Goal: Information Seeking & Learning: Learn about a topic

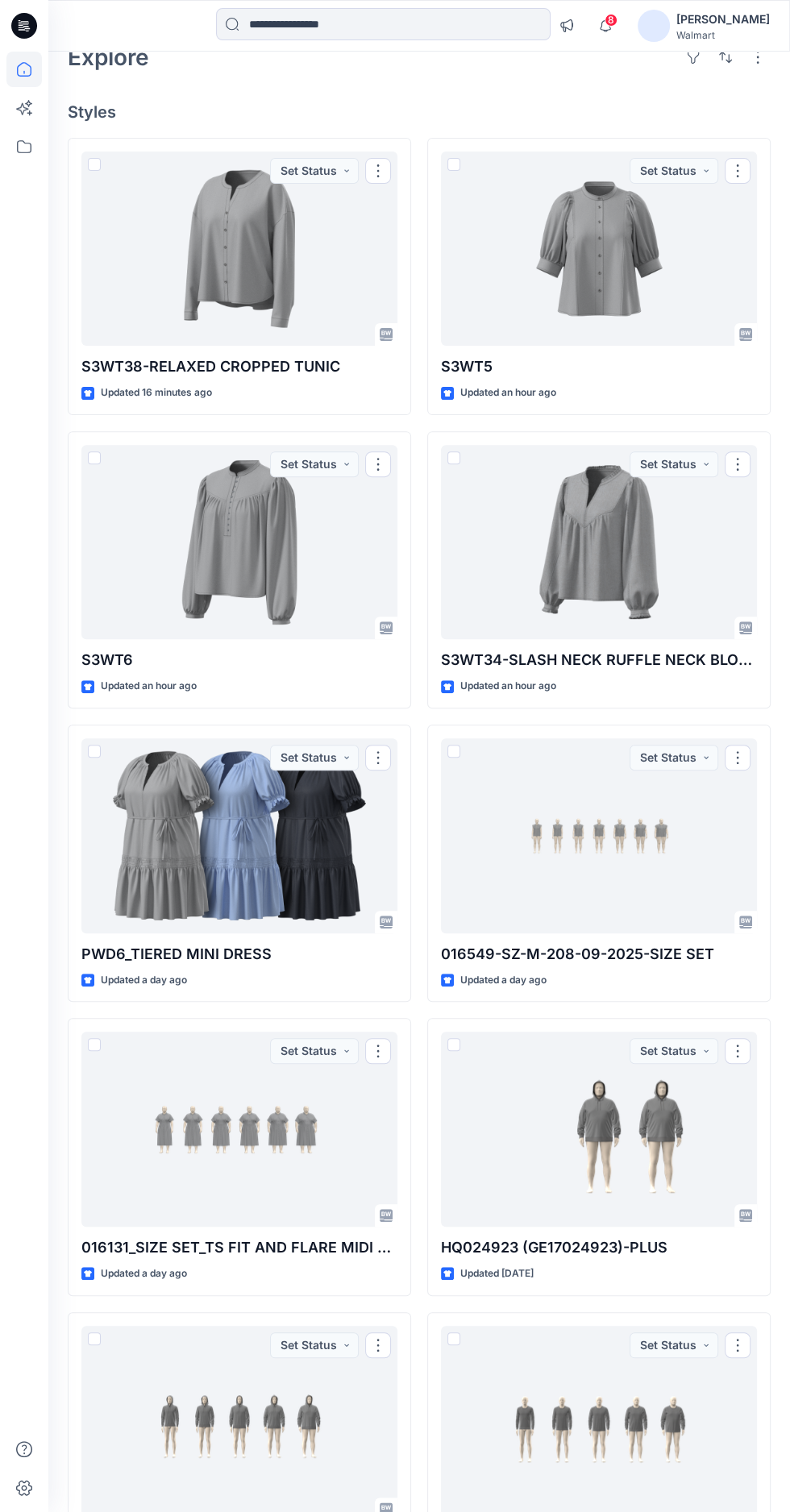
scroll to position [91, 0]
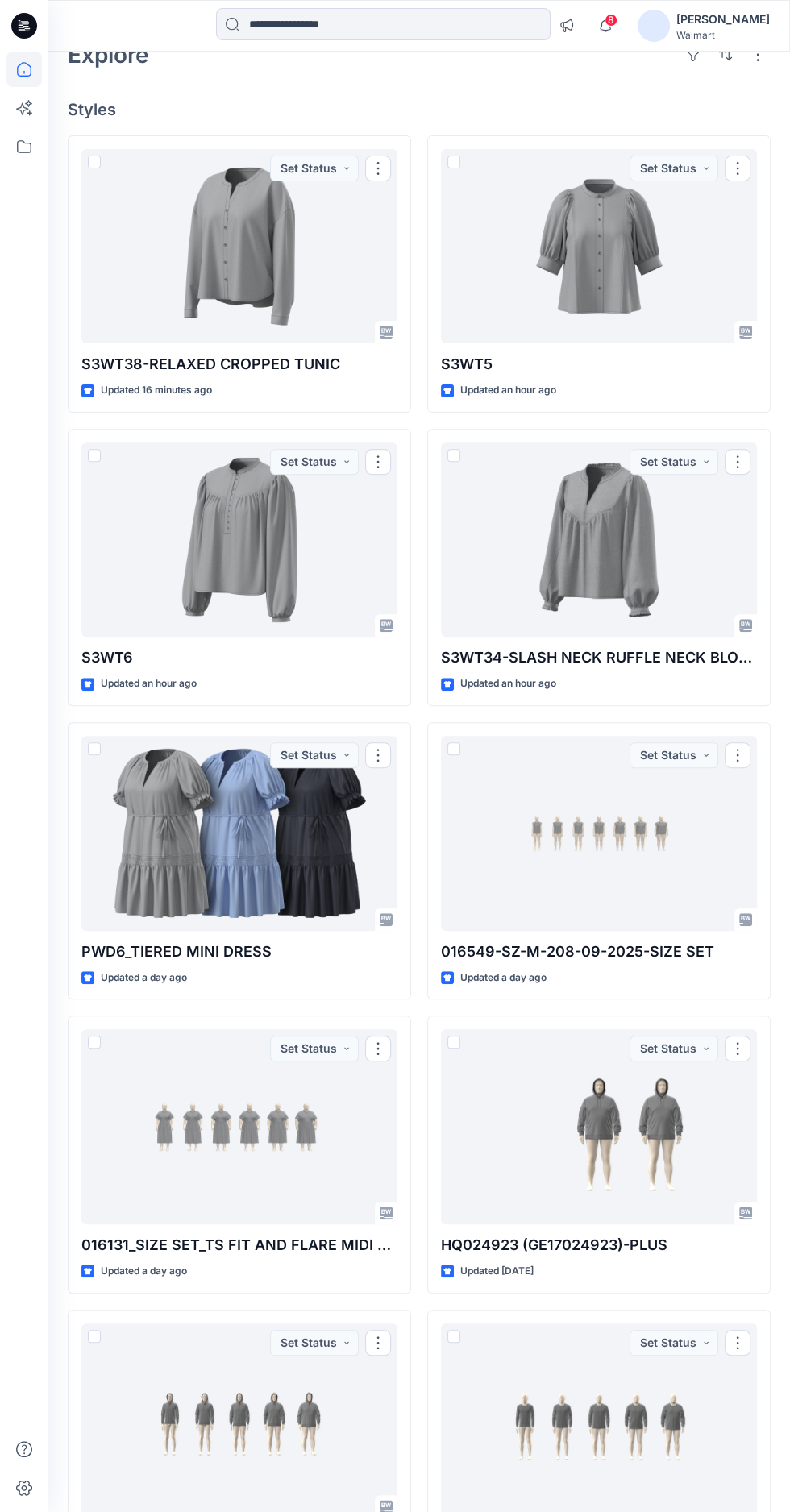
click at [244, 580] on div at bounding box center [238, 540] width 315 height 195
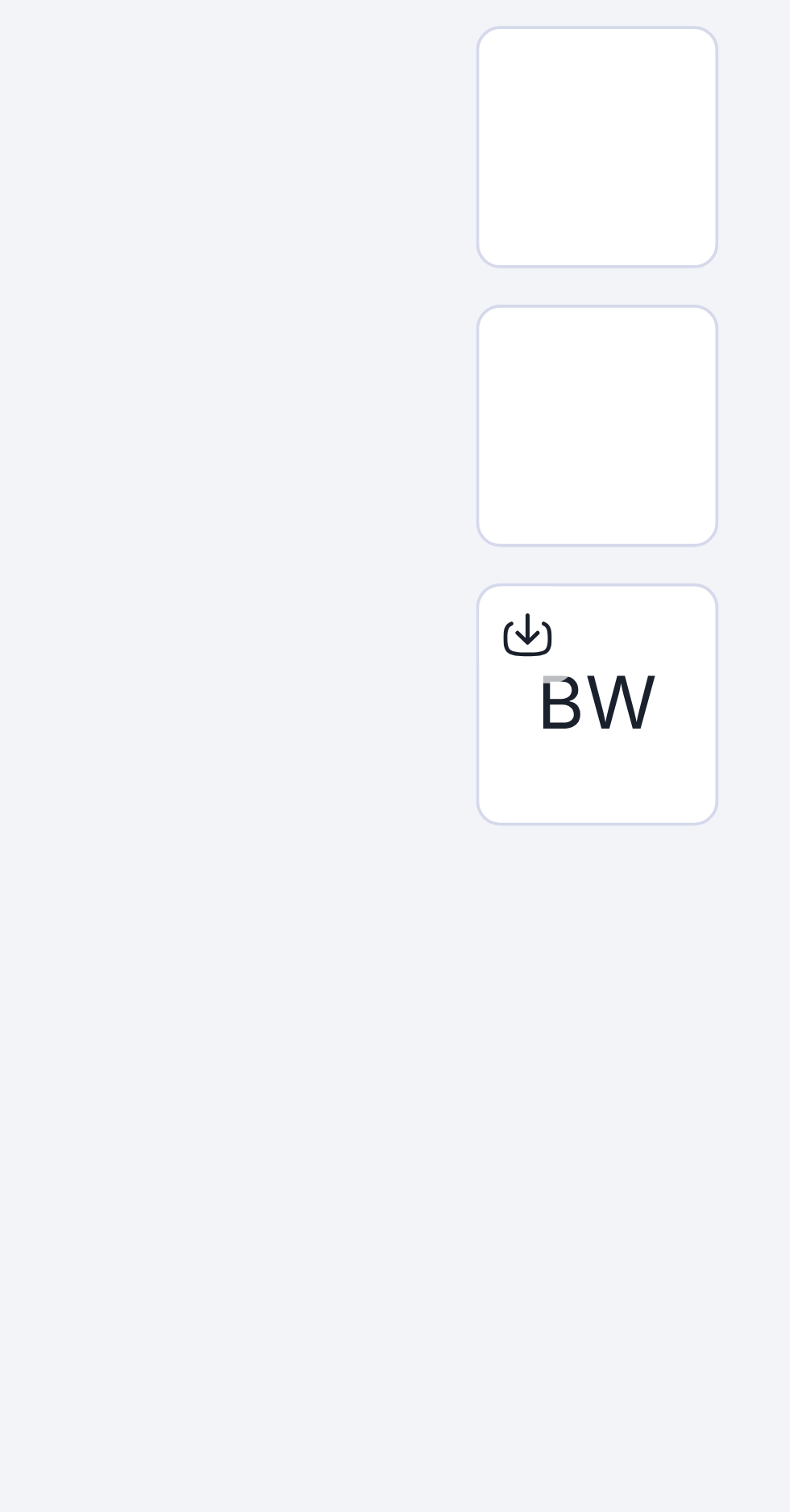
click at [738, 835] on img at bounding box center [738, 835] width 0 height 0
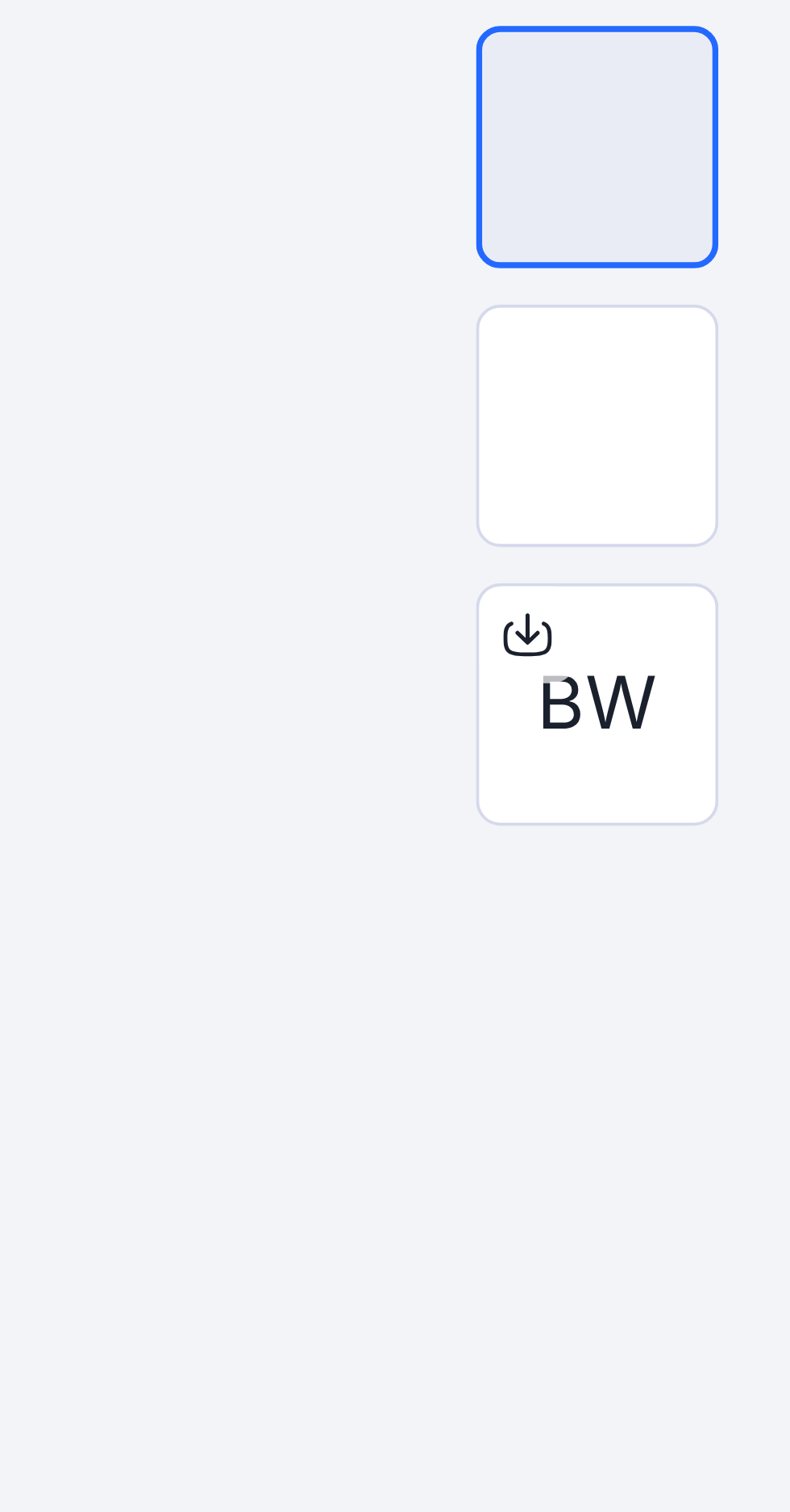
click at [706, 1015] on div "BW" at bounding box center [738, 983] width 64 height 64
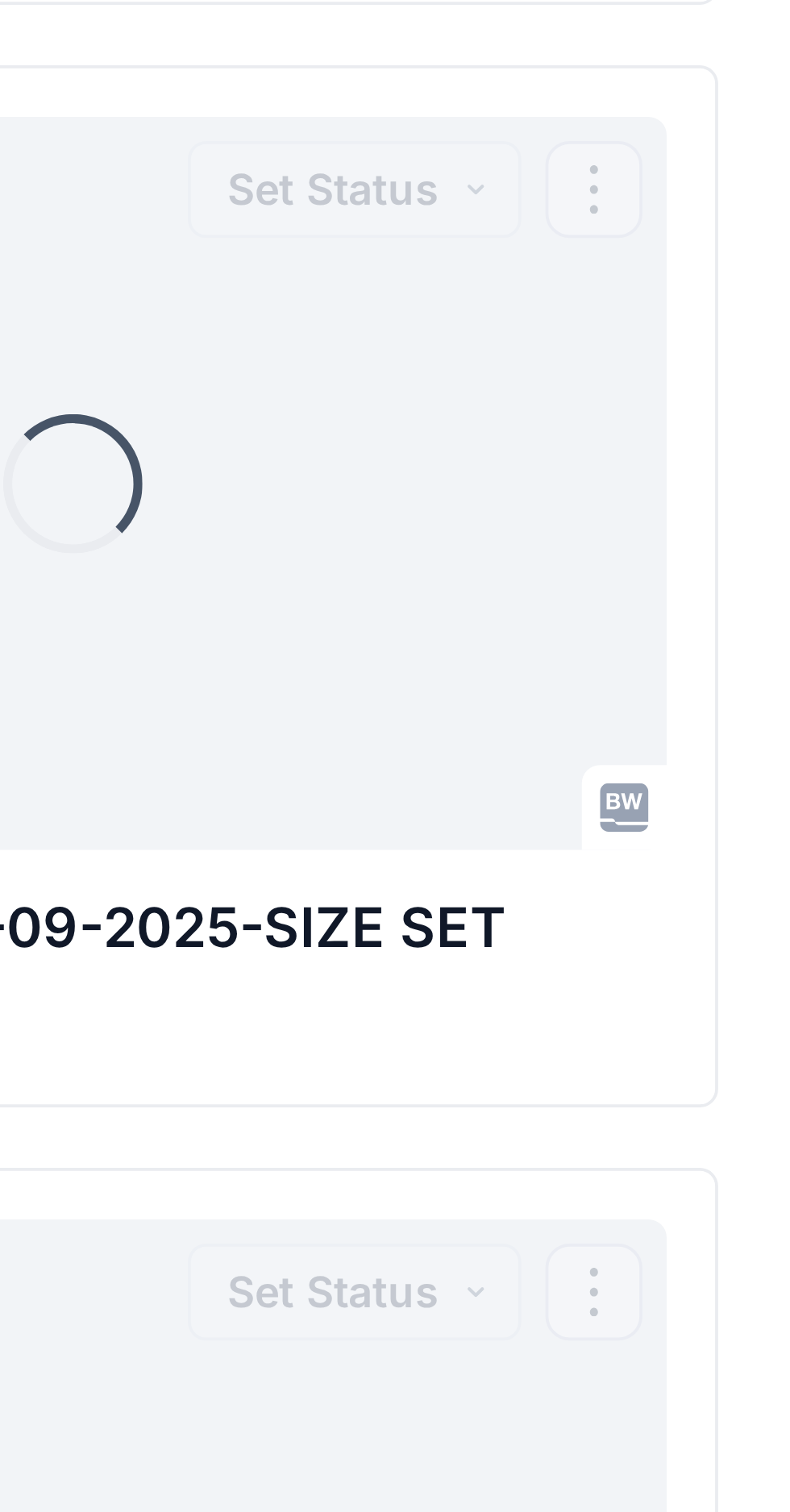
scroll to position [91, 0]
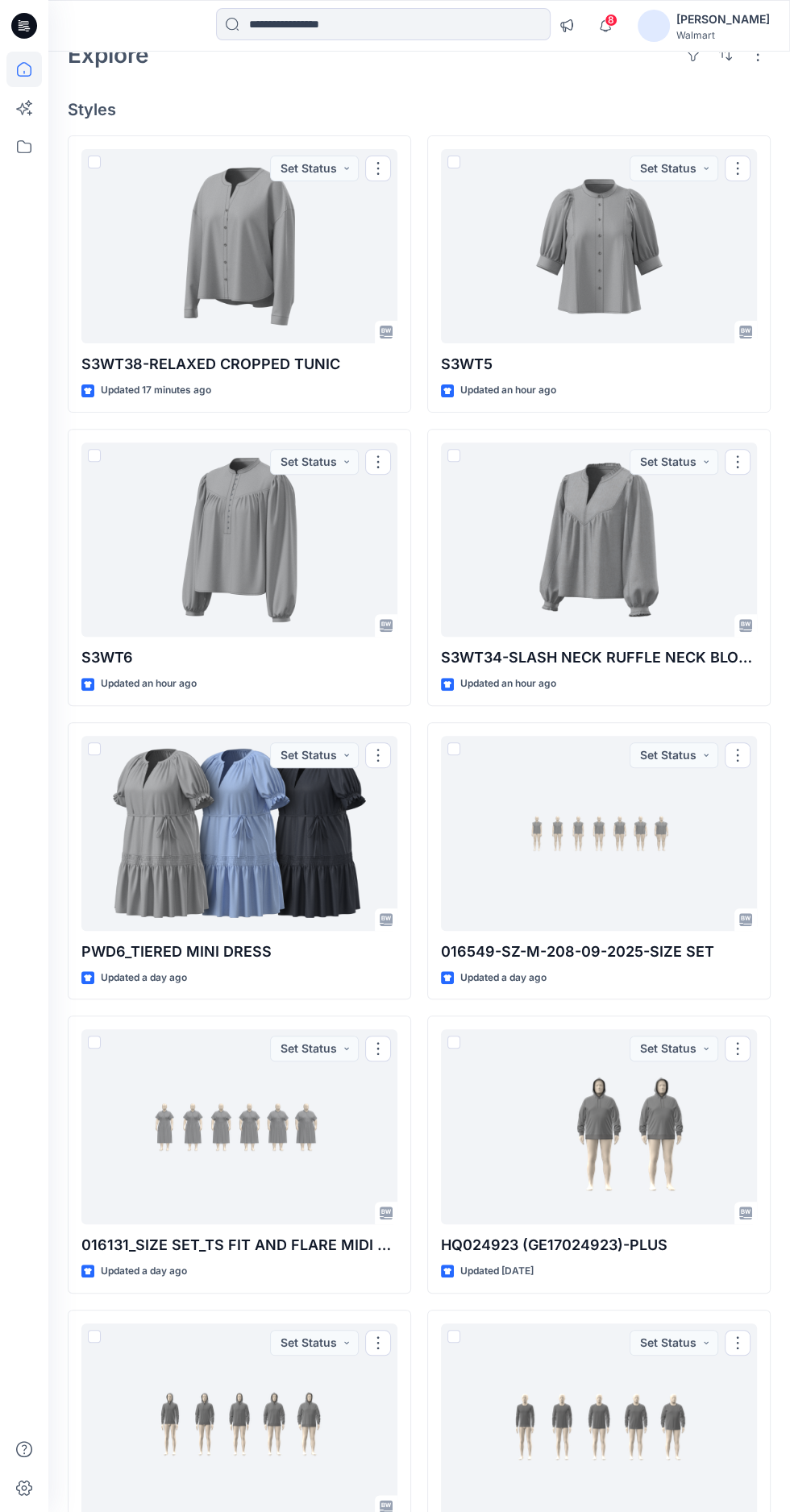
click at [568, 291] on div at bounding box center [598, 247] width 315 height 195
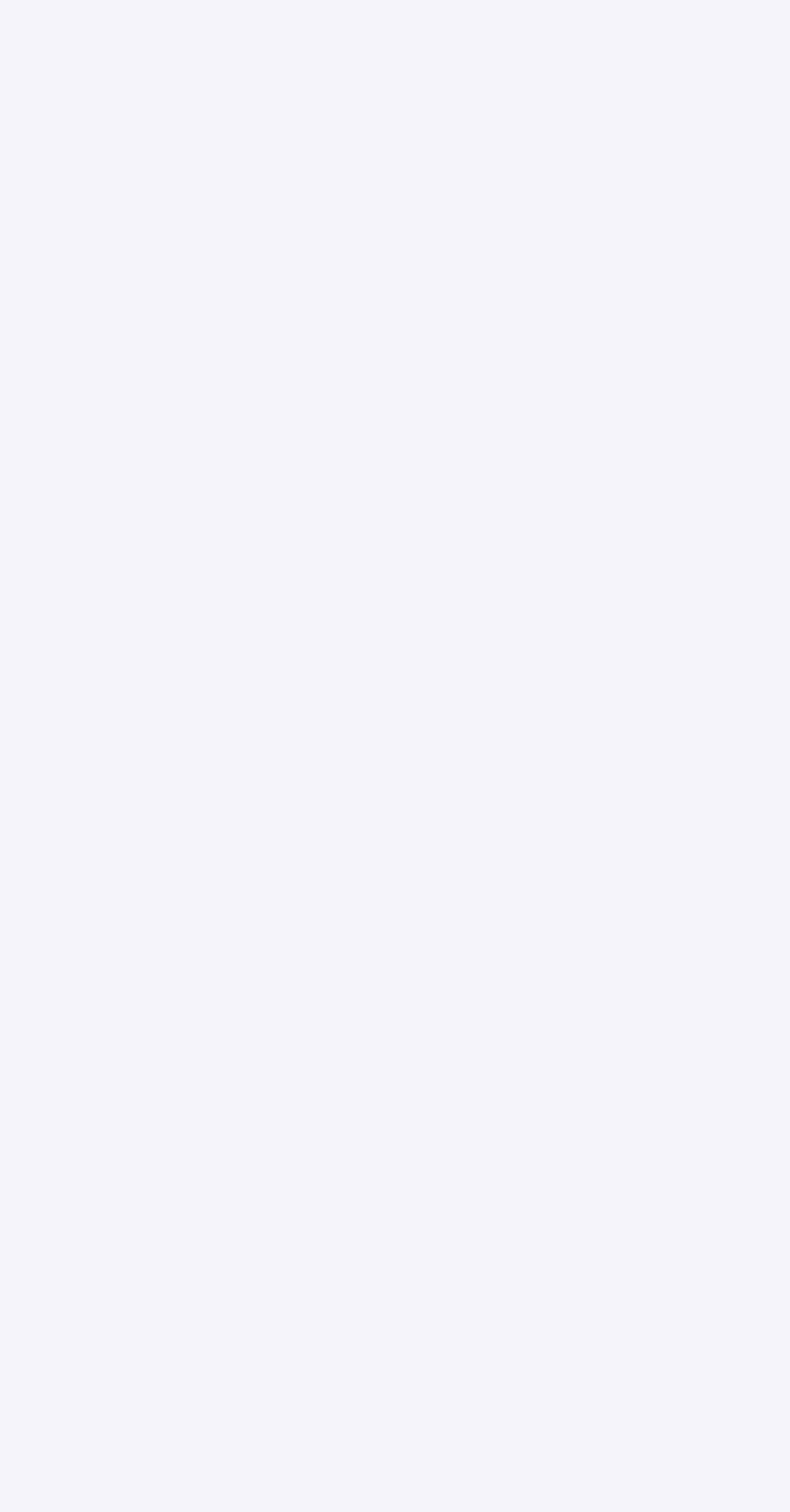
scroll to position [99, 0]
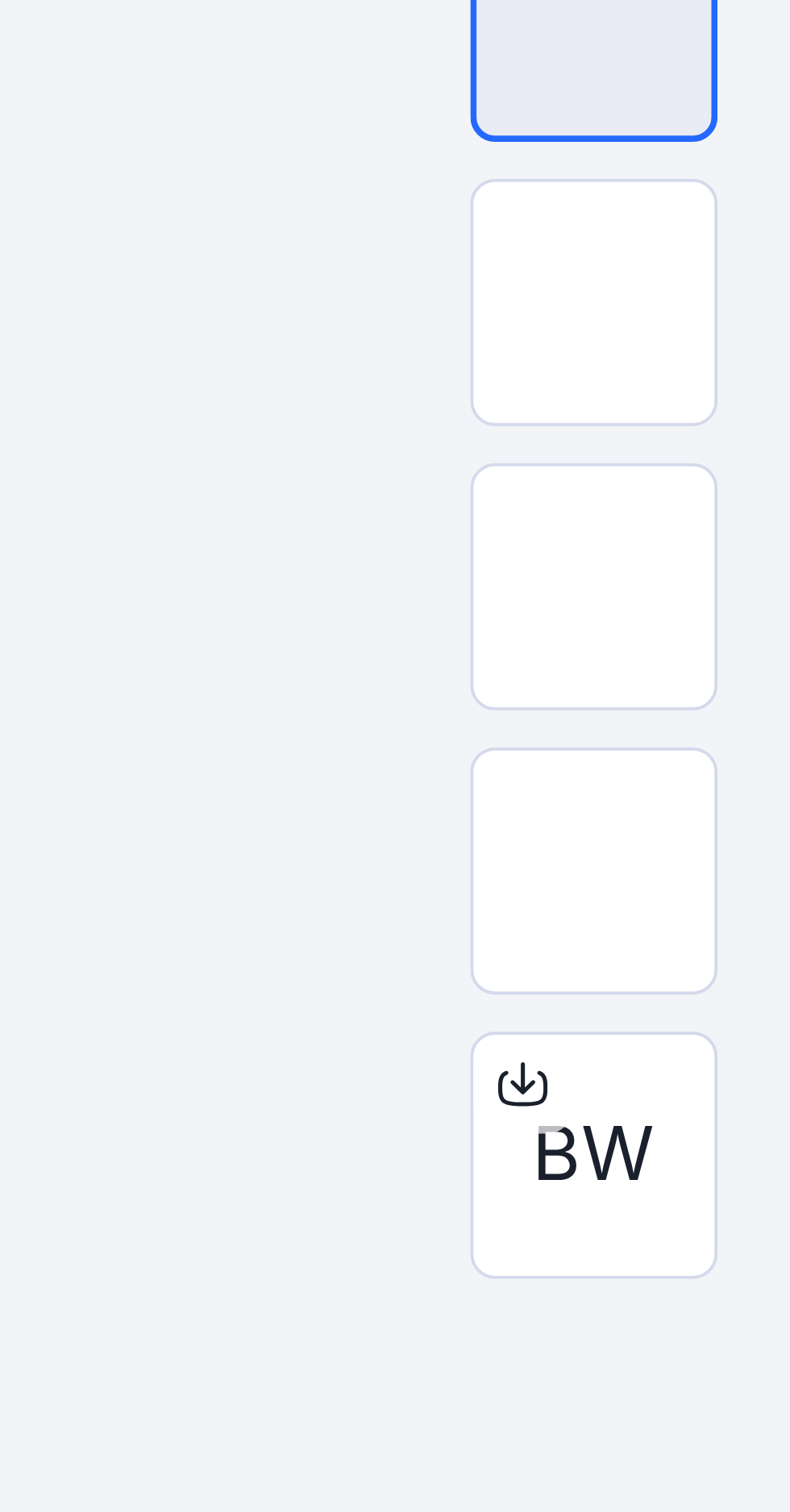
click at [738, 909] on img at bounding box center [738, 909] width 0 height 0
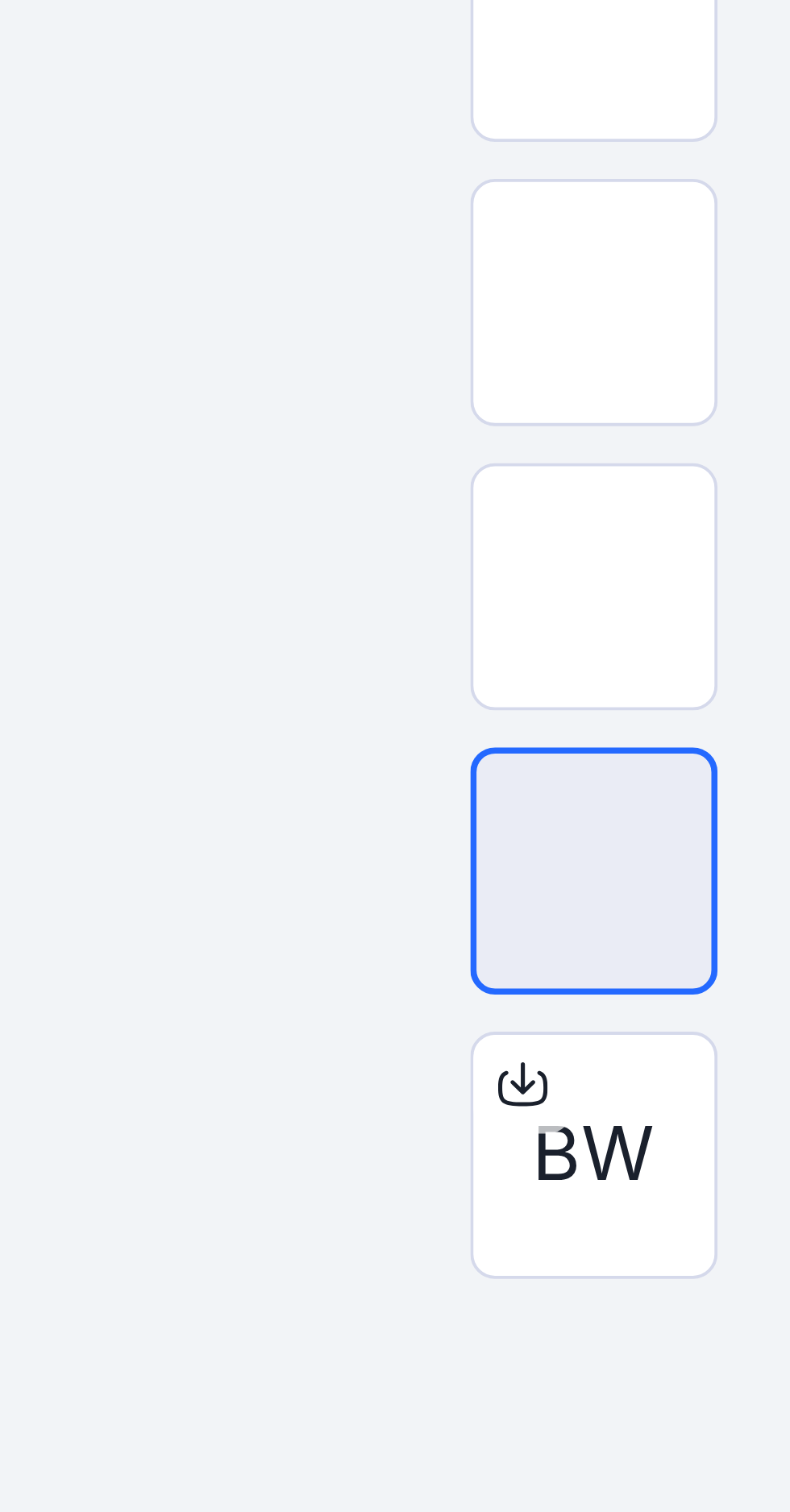
click at [667, 954] on div at bounding box center [419, 911] width 742 height 1506
click at [700, 946] on div "BW" at bounding box center [738, 835] width 103 height 403
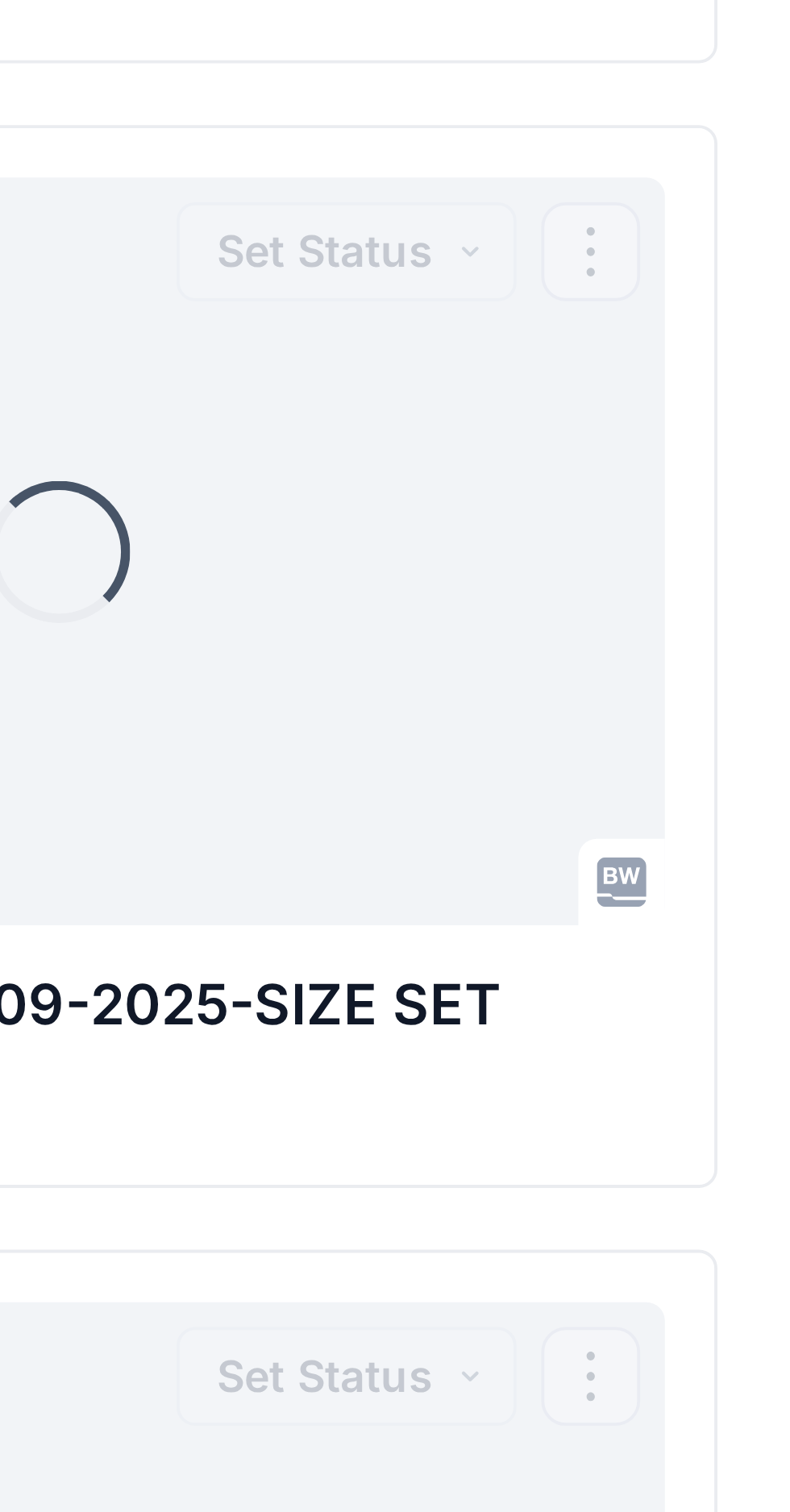
scroll to position [91, 0]
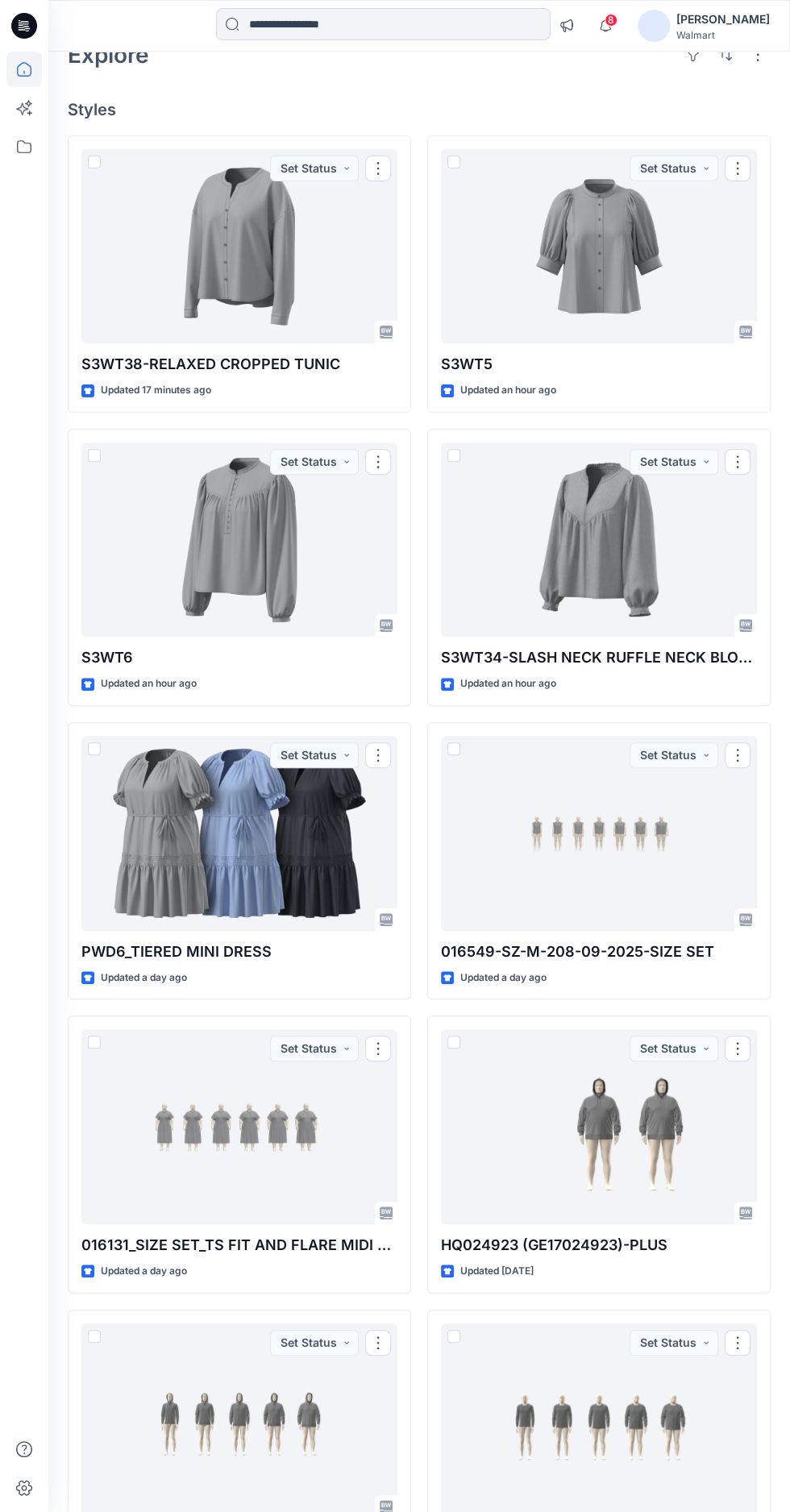
click at [586, 554] on div at bounding box center [598, 540] width 315 height 195
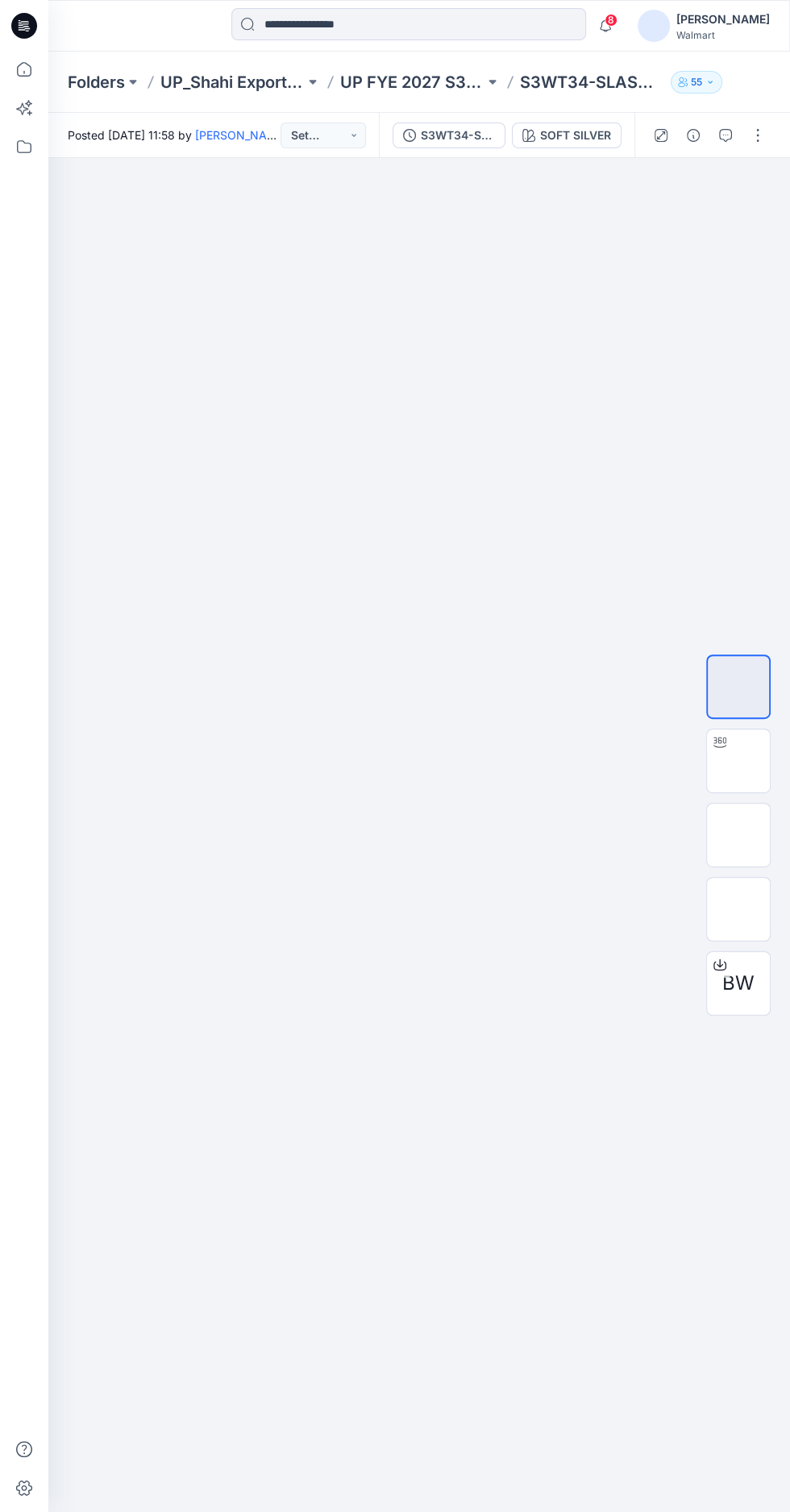
scroll to position [99, 0]
click at [738, 760] on img at bounding box center [738, 760] width 0 height 0
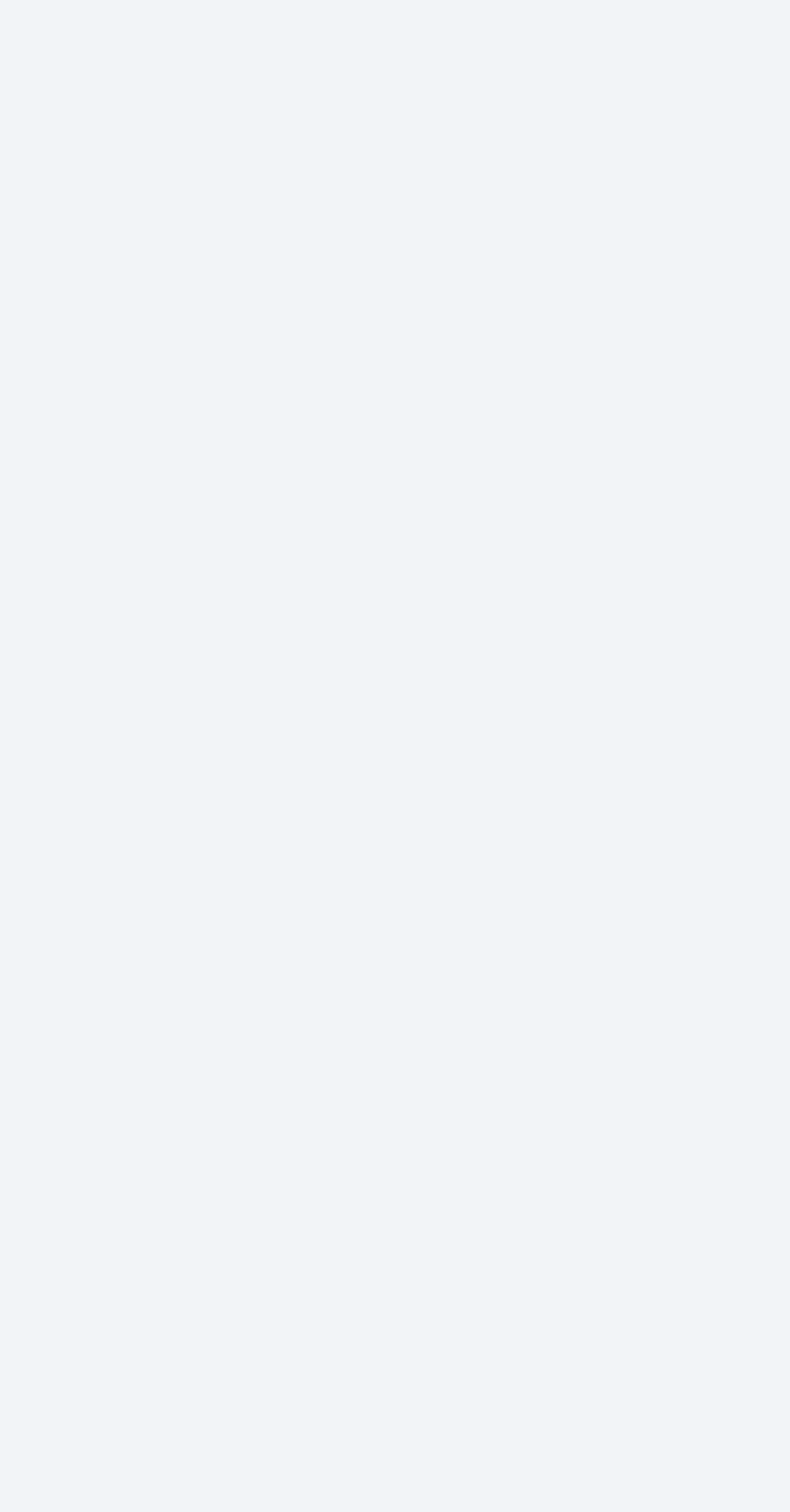
scroll to position [0, 0]
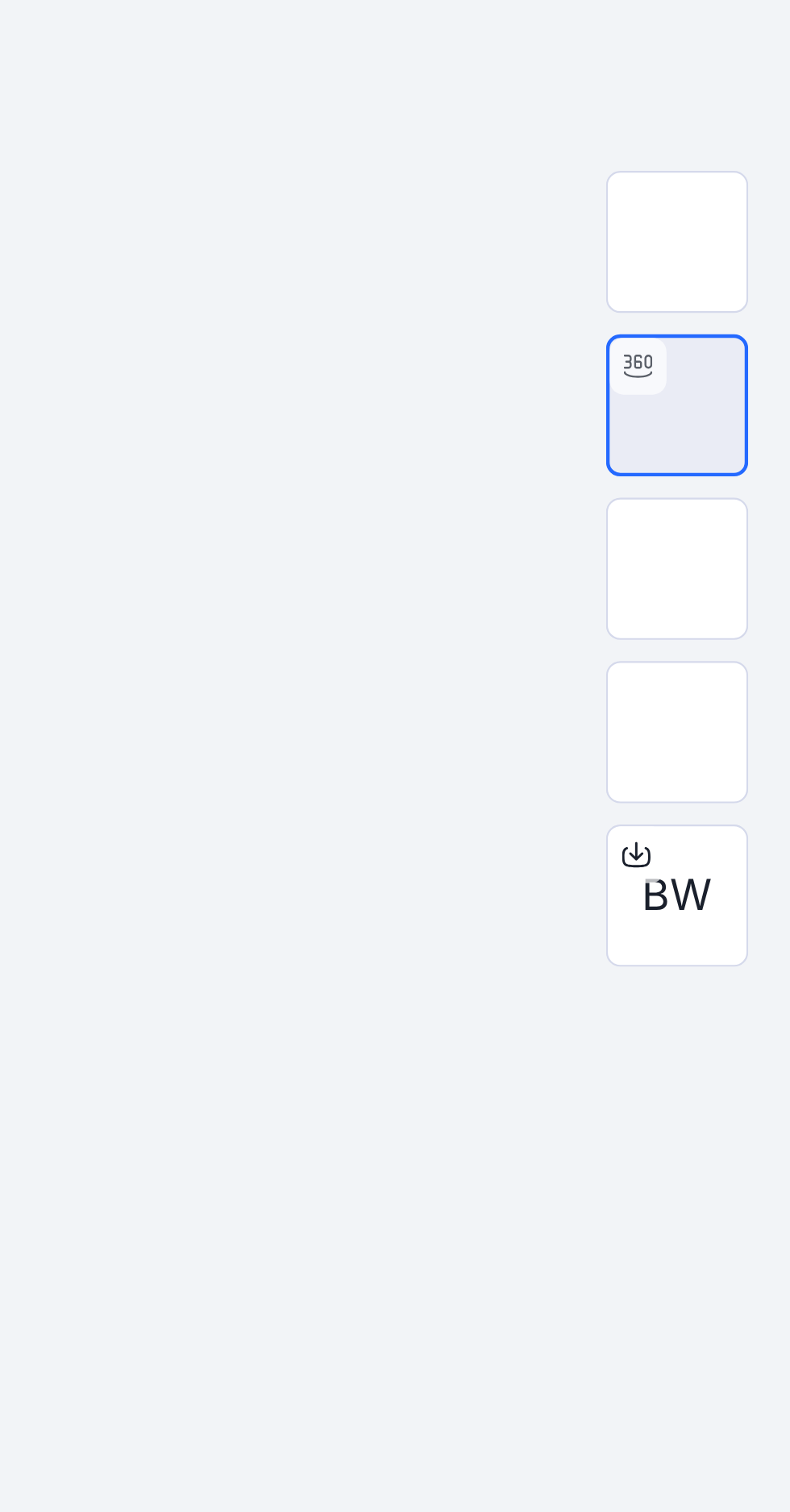
click at [738, 909] on img at bounding box center [738, 909] width 0 height 0
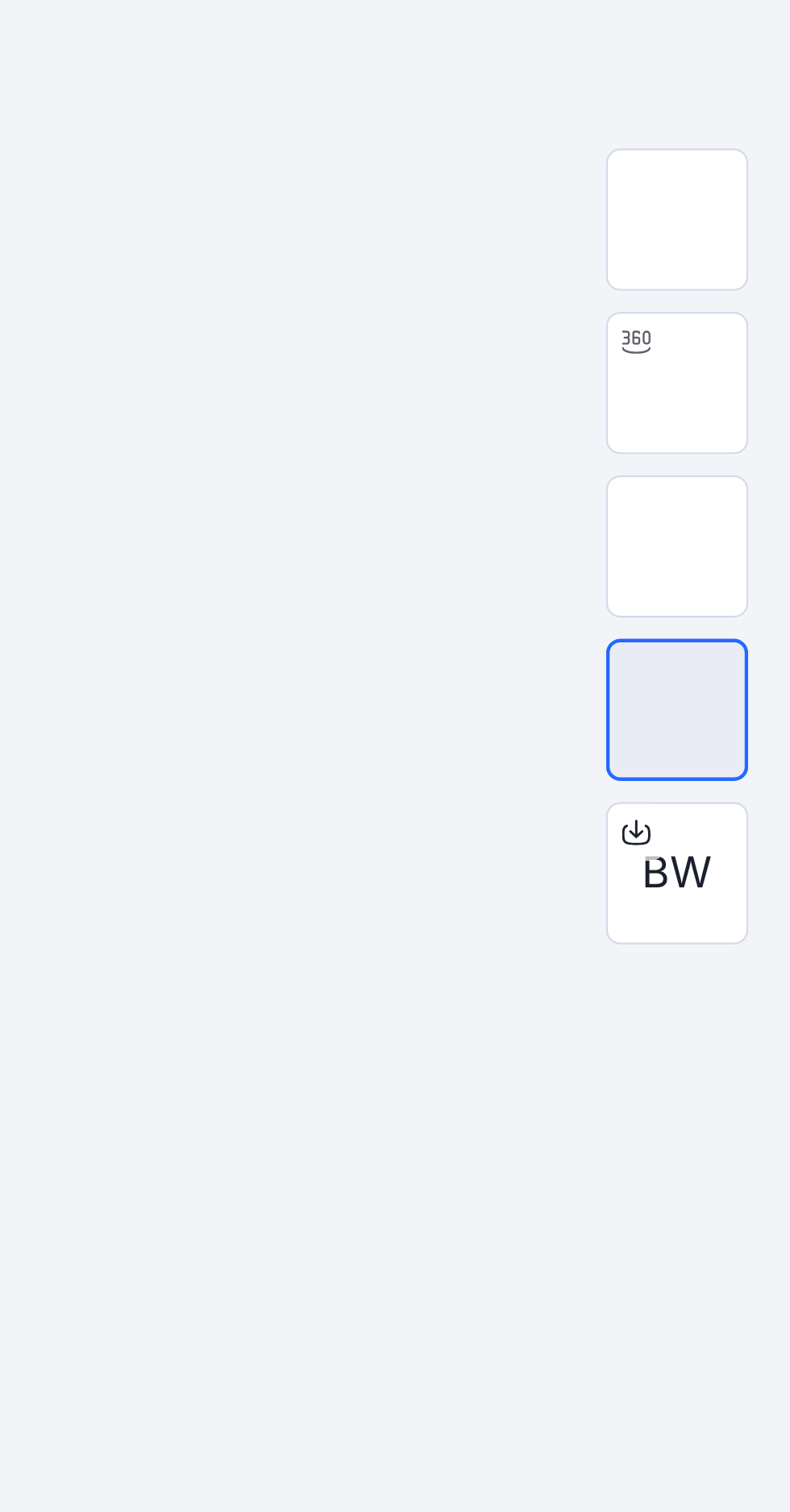
scroll to position [91, 0]
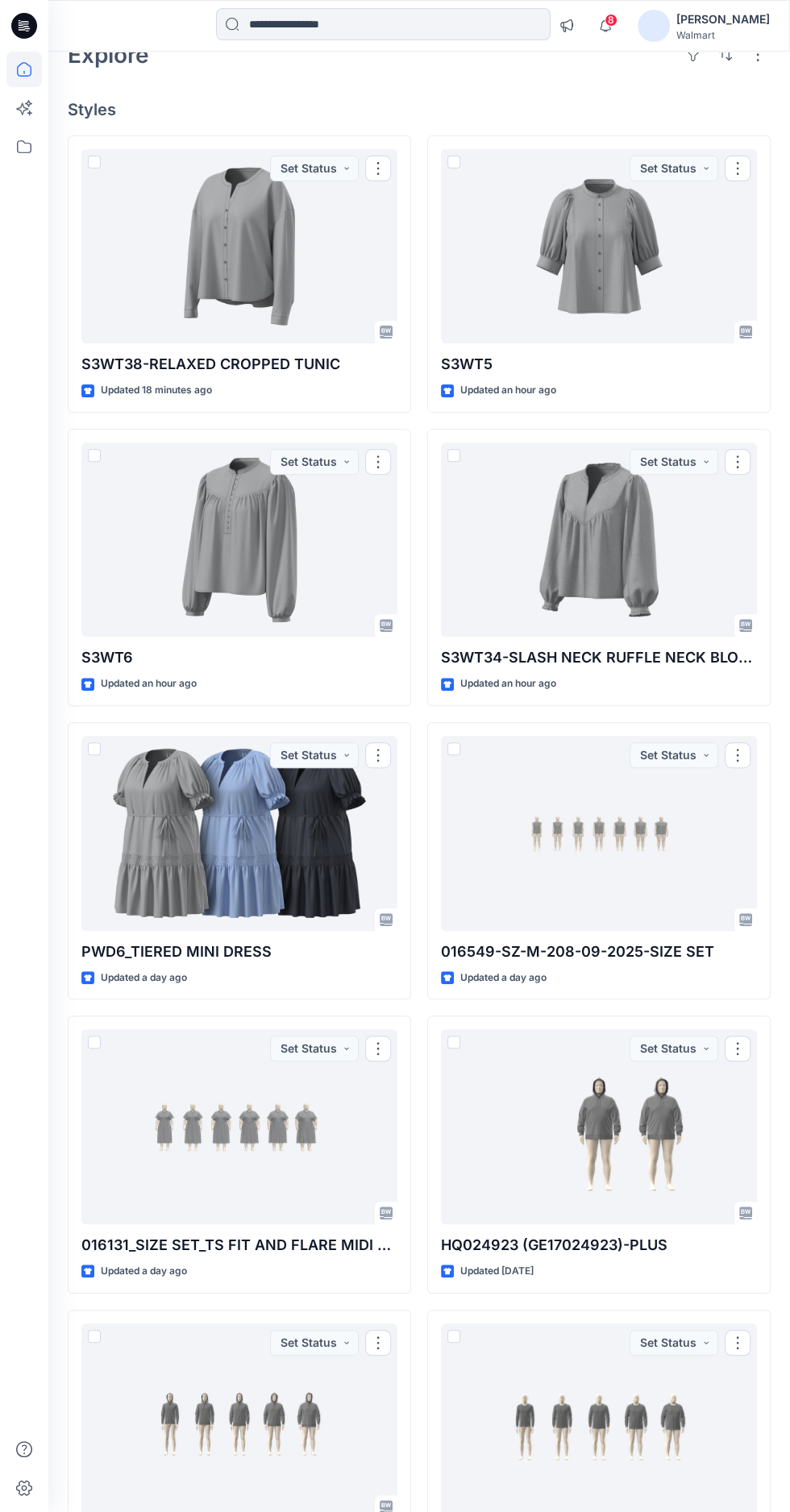
click at [299, 838] on div at bounding box center [238, 834] width 315 height 195
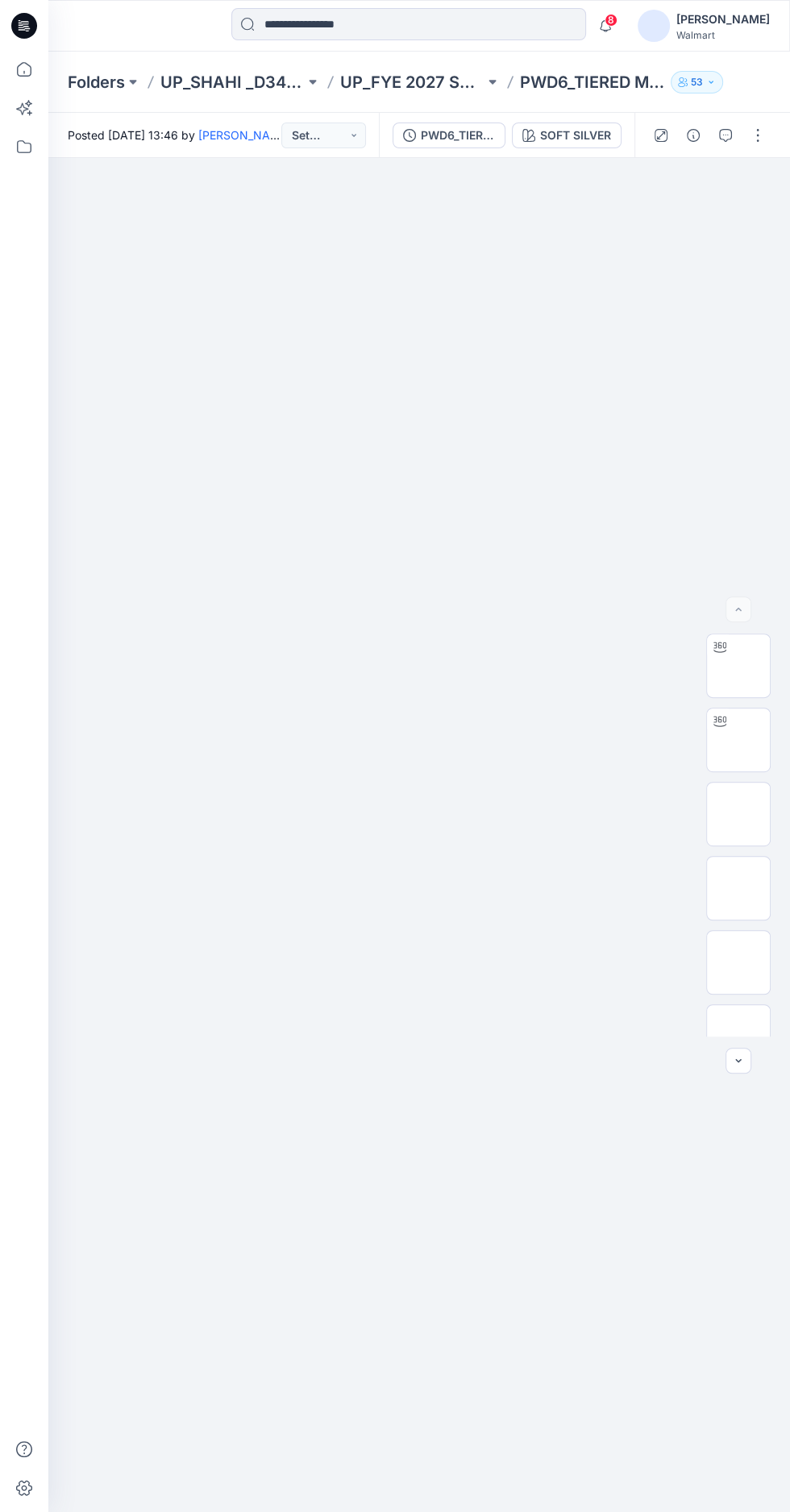
click at [738, 665] on img at bounding box center [738, 665] width 0 height 0
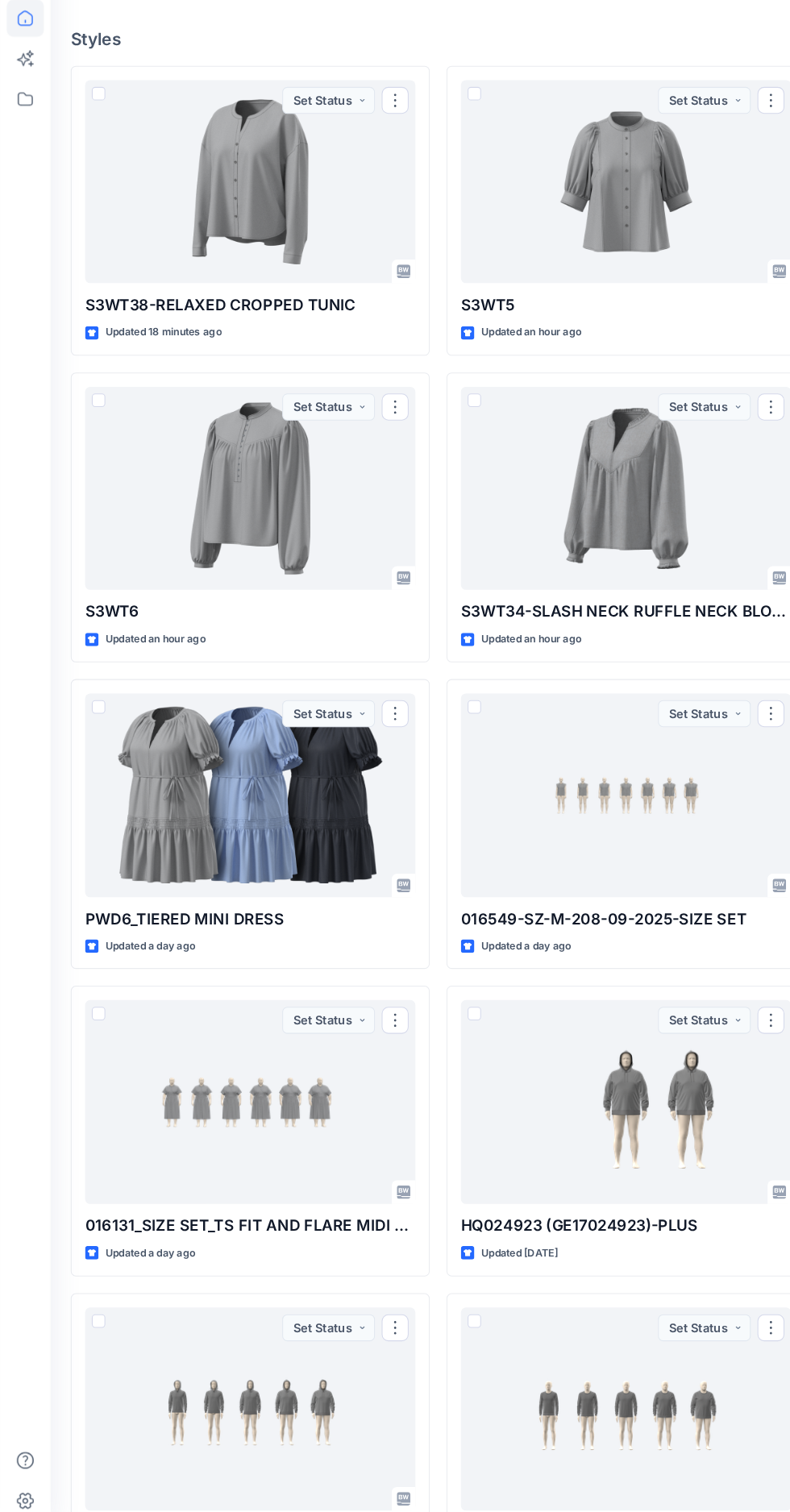
scroll to position [111, 0]
